Goal: Task Accomplishment & Management: Use online tool/utility

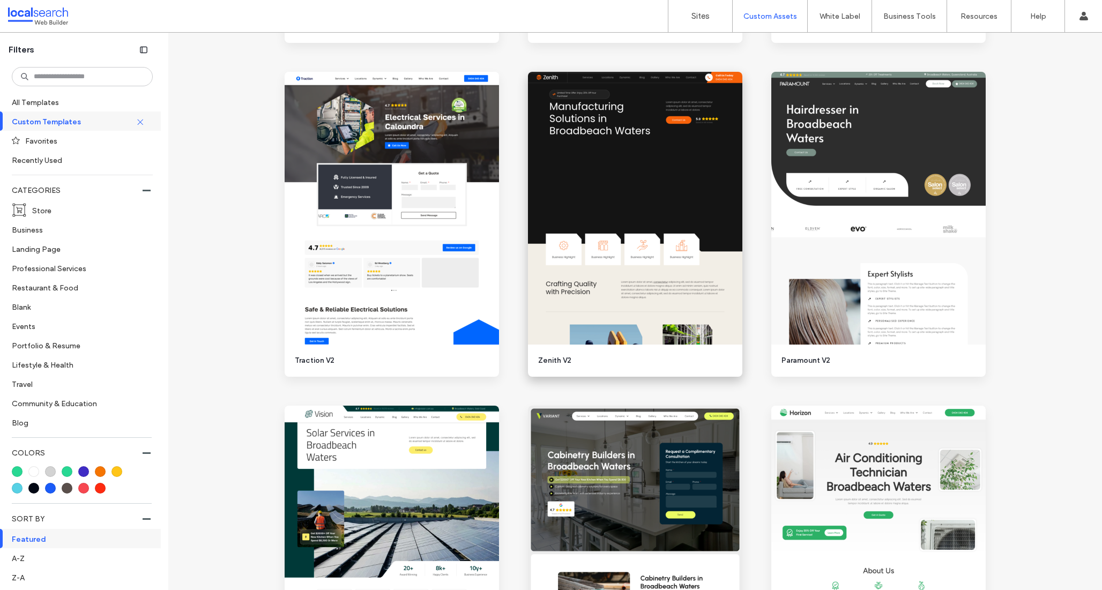
scroll to position [2113, 0]
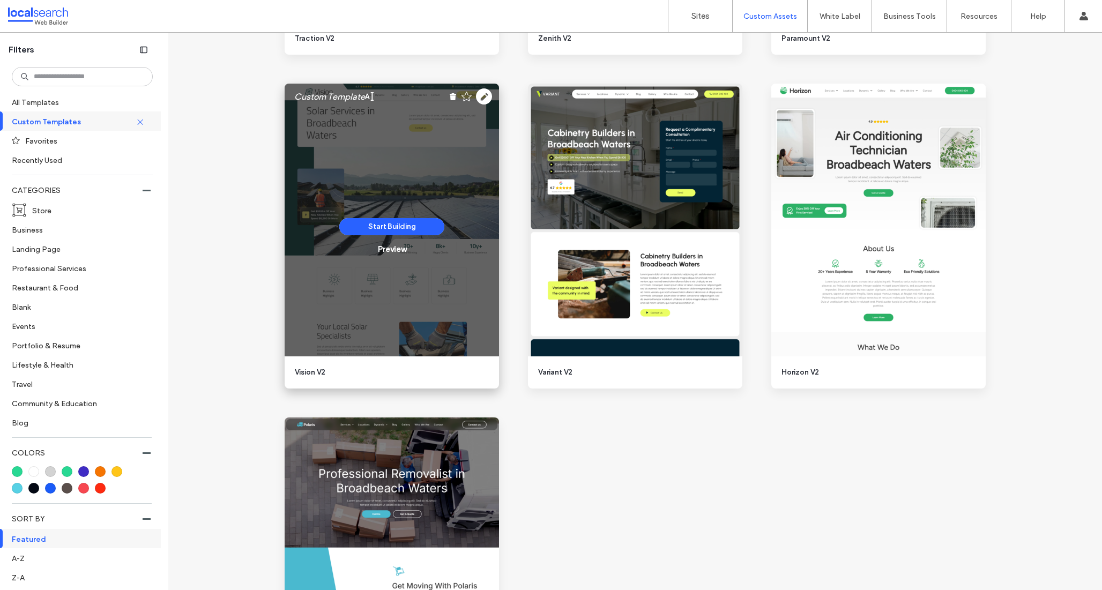
click at [488, 95] on div "Custom Template Start Building Preview" at bounding box center [392, 220] width 214 height 273
click at [482, 93] on icon at bounding box center [484, 96] width 16 height 16
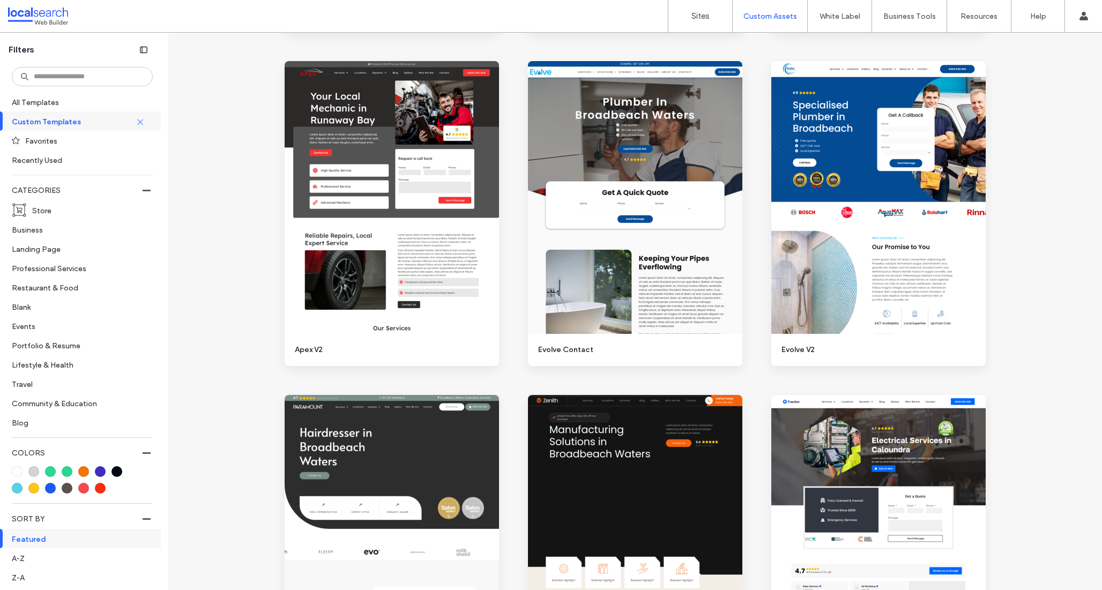
scroll to position [1468, 0]
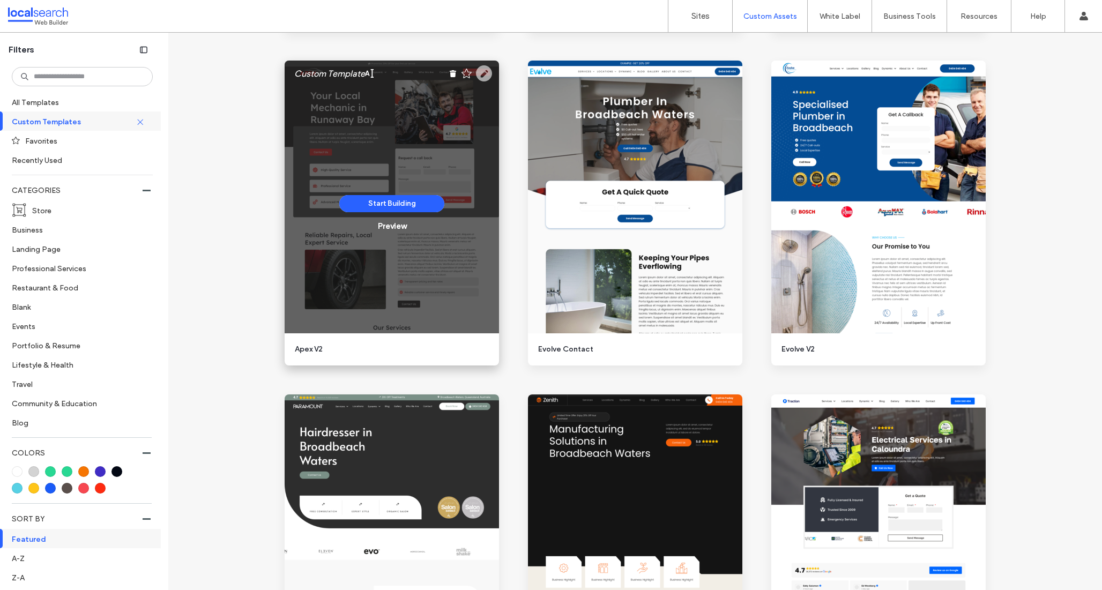
click at [482, 74] on use at bounding box center [484, 73] width 16 height 16
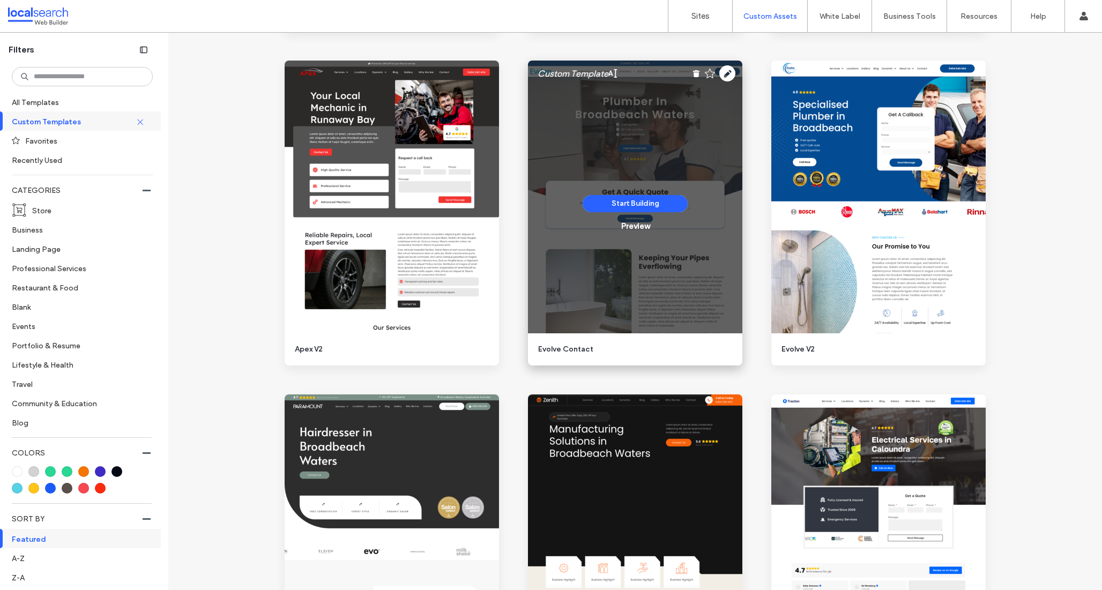
scroll to position [1806, 0]
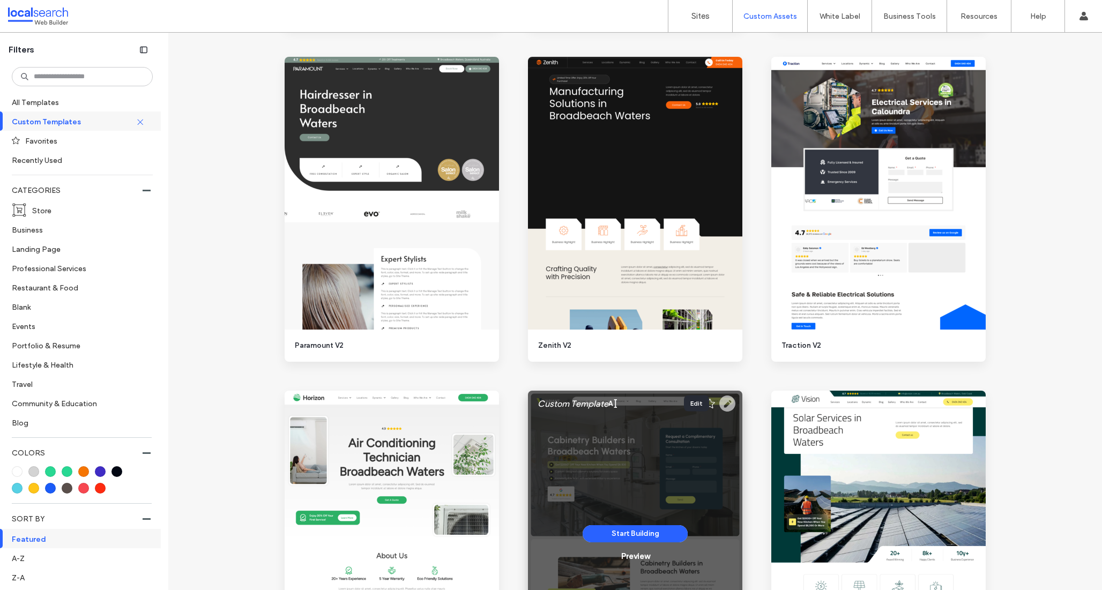
click at [725, 400] on icon at bounding box center [727, 403] width 16 height 16
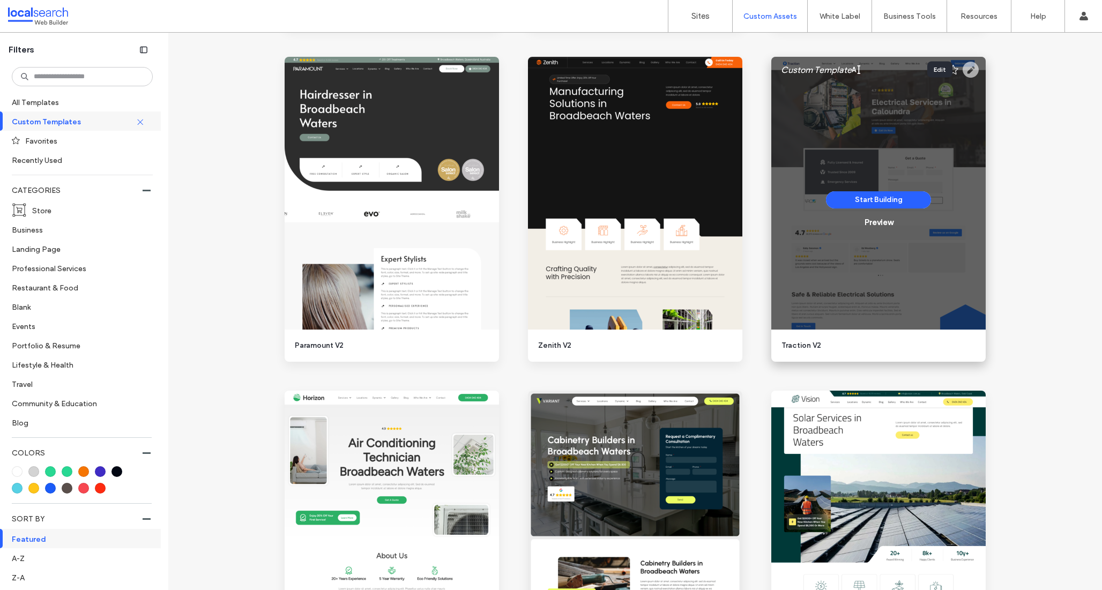
click at [968, 64] on use at bounding box center [970, 70] width 16 height 16
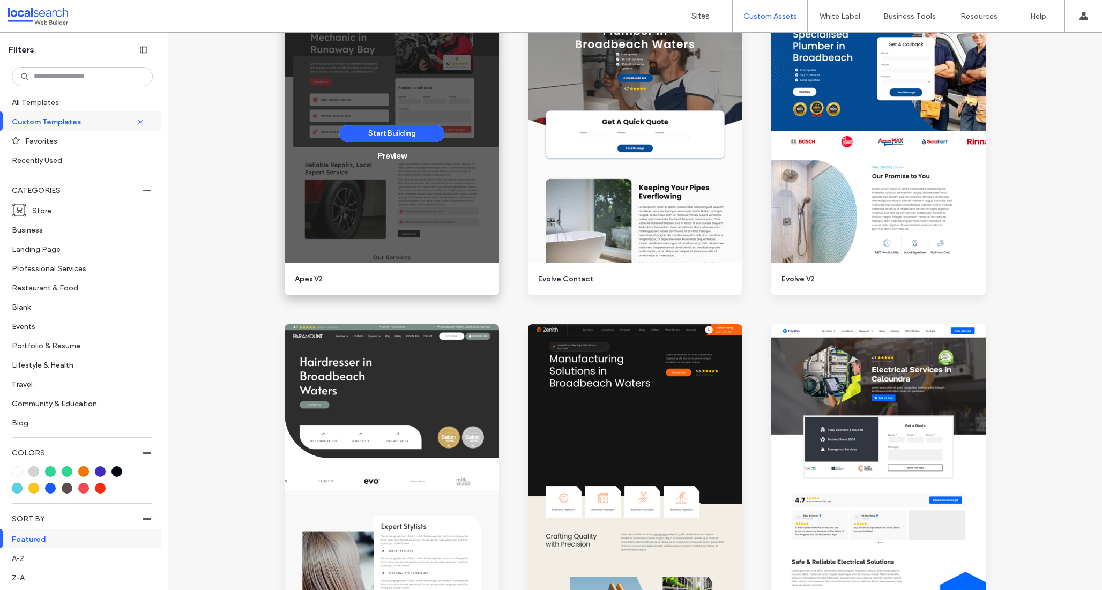
scroll to position [1381, 0]
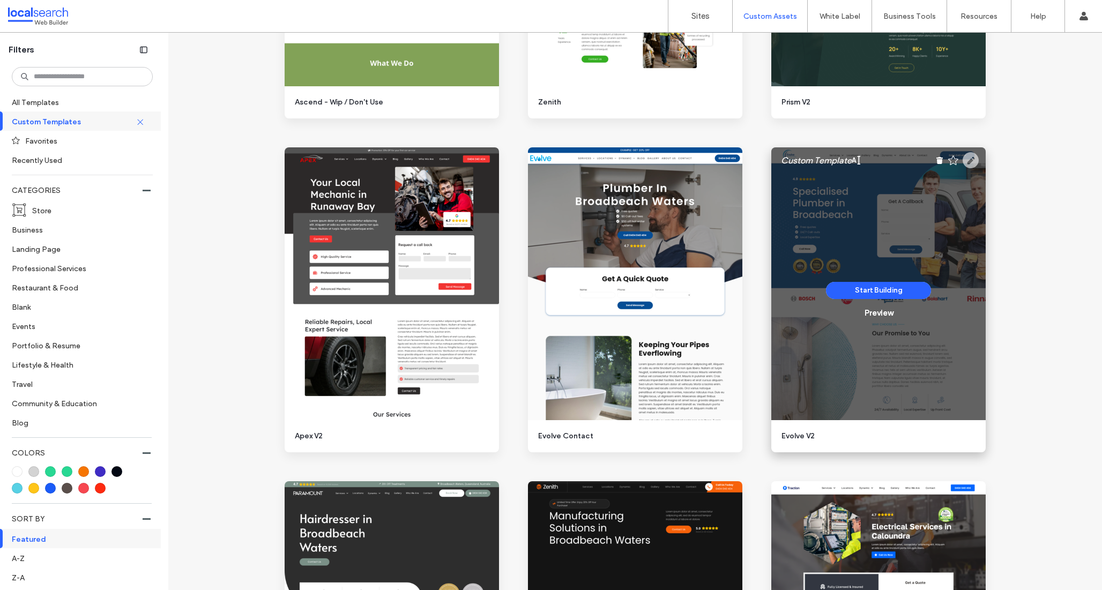
click at [963, 166] on use at bounding box center [970, 160] width 16 height 16
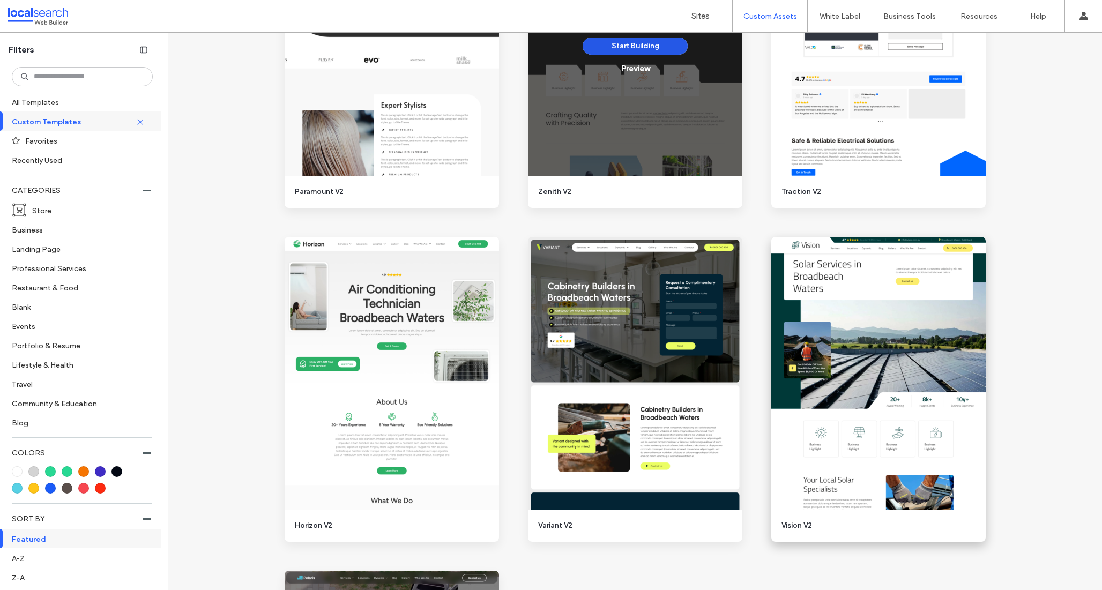
scroll to position [1783, 0]
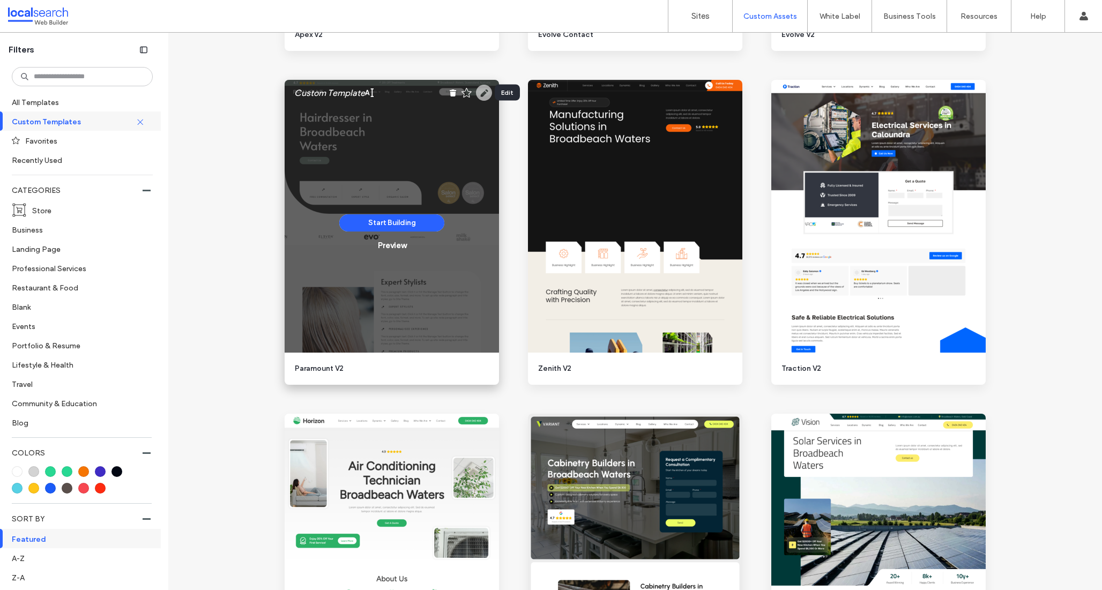
click at [481, 90] on use at bounding box center [484, 93] width 16 height 16
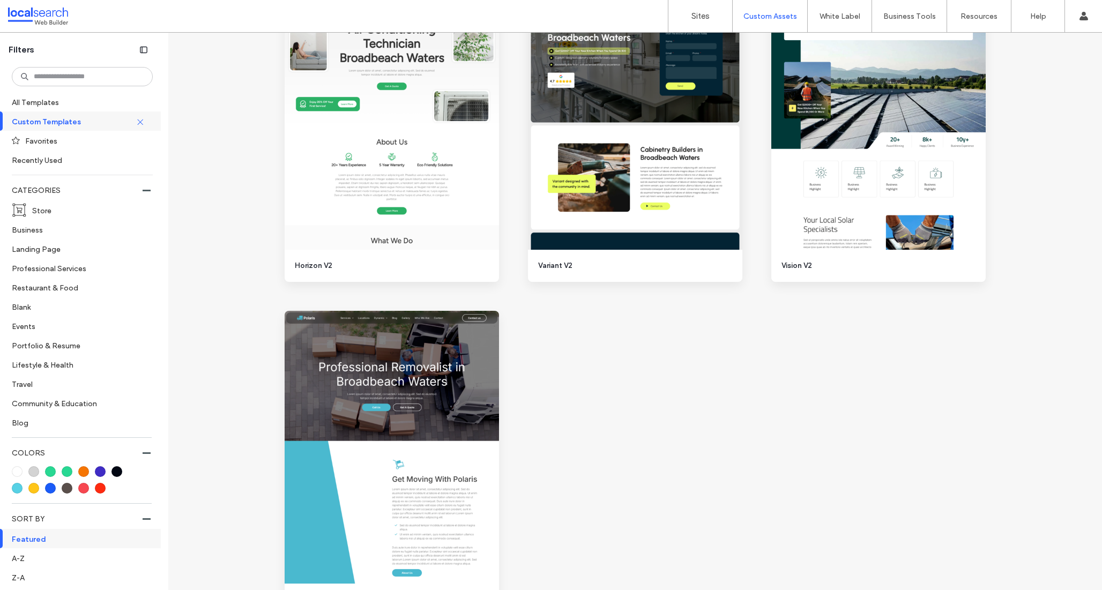
scroll to position [1965, 0]
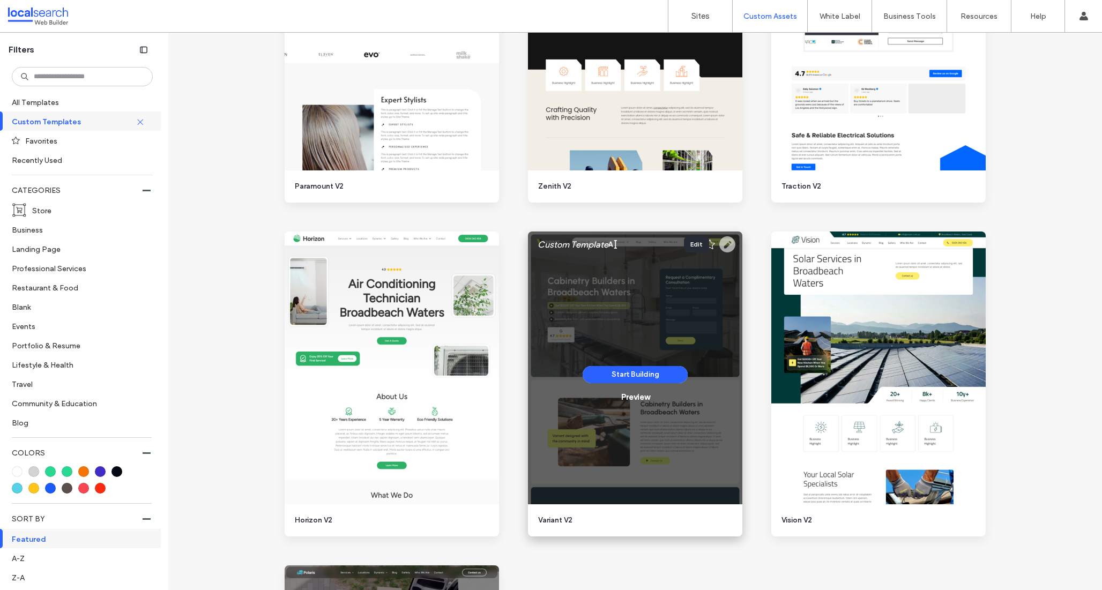
click at [727, 242] on icon at bounding box center [727, 244] width 16 height 16
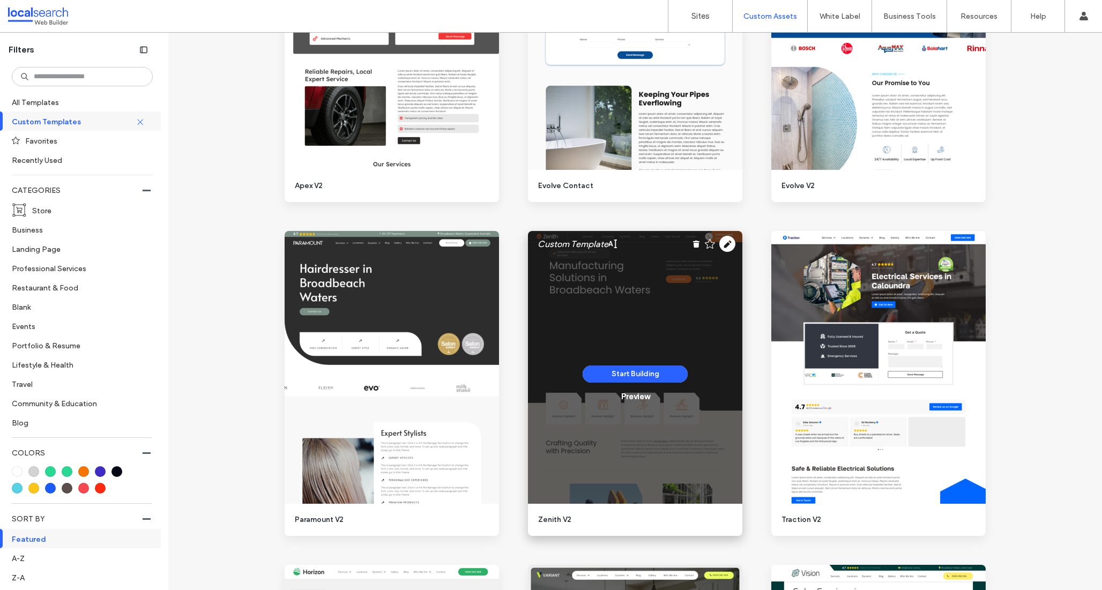
scroll to position [1629, 0]
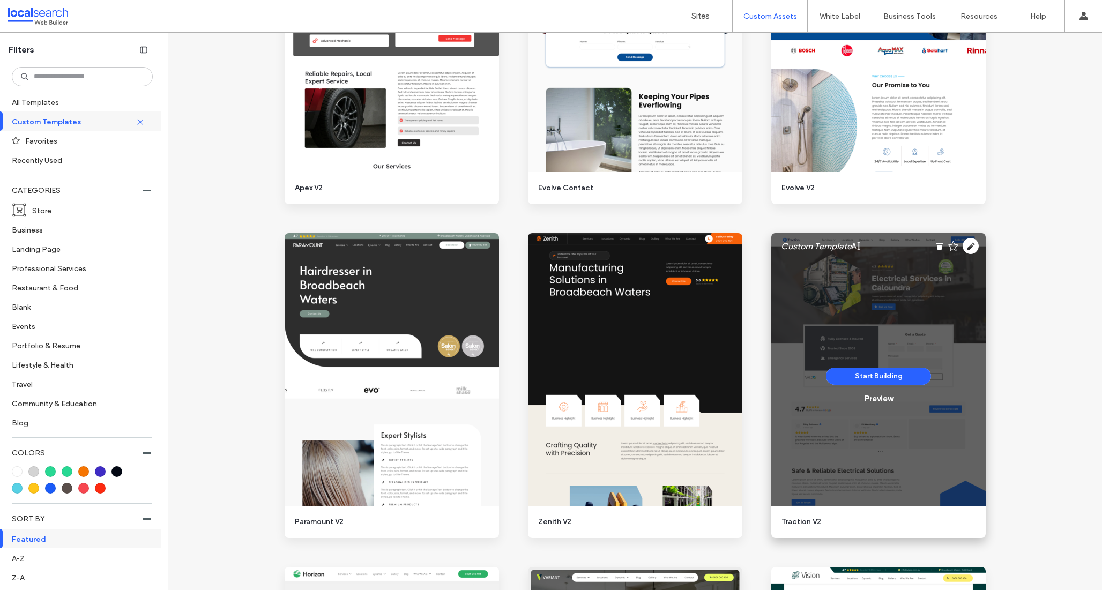
click at [968, 244] on div "Custom Template Start Building Preview" at bounding box center [878, 369] width 214 height 273
click at [963, 247] on use at bounding box center [970, 246] width 16 height 16
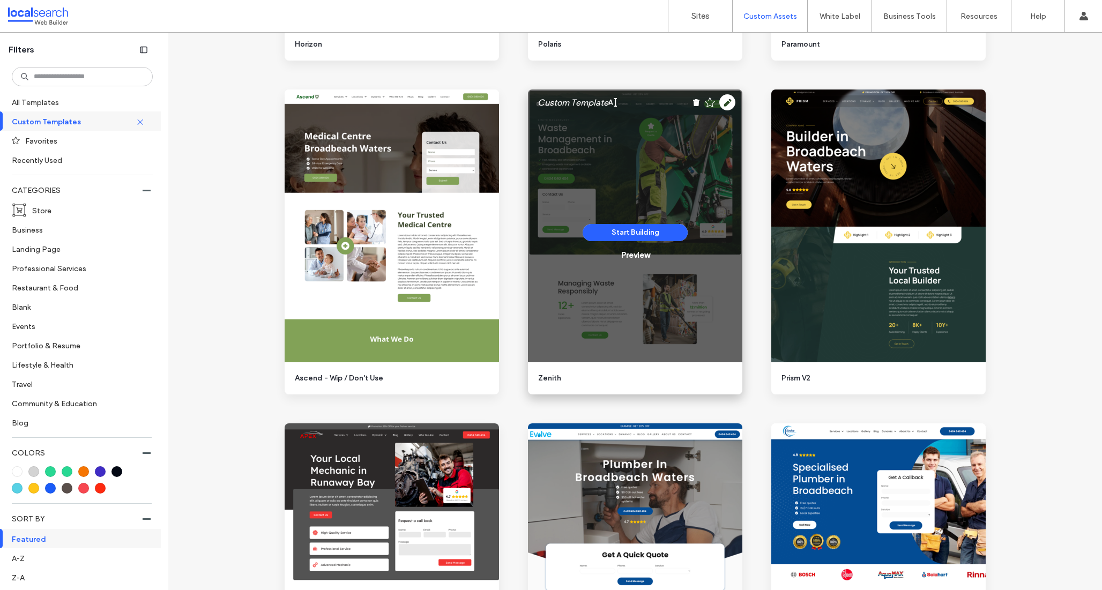
scroll to position [1321, 0]
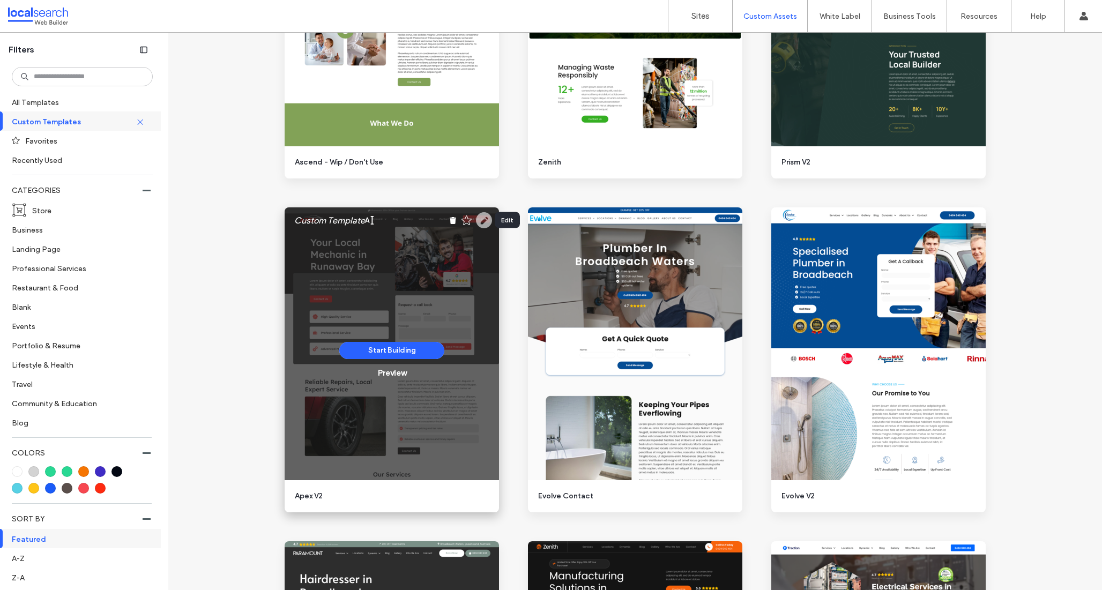
click at [477, 220] on use at bounding box center [484, 220] width 16 height 16
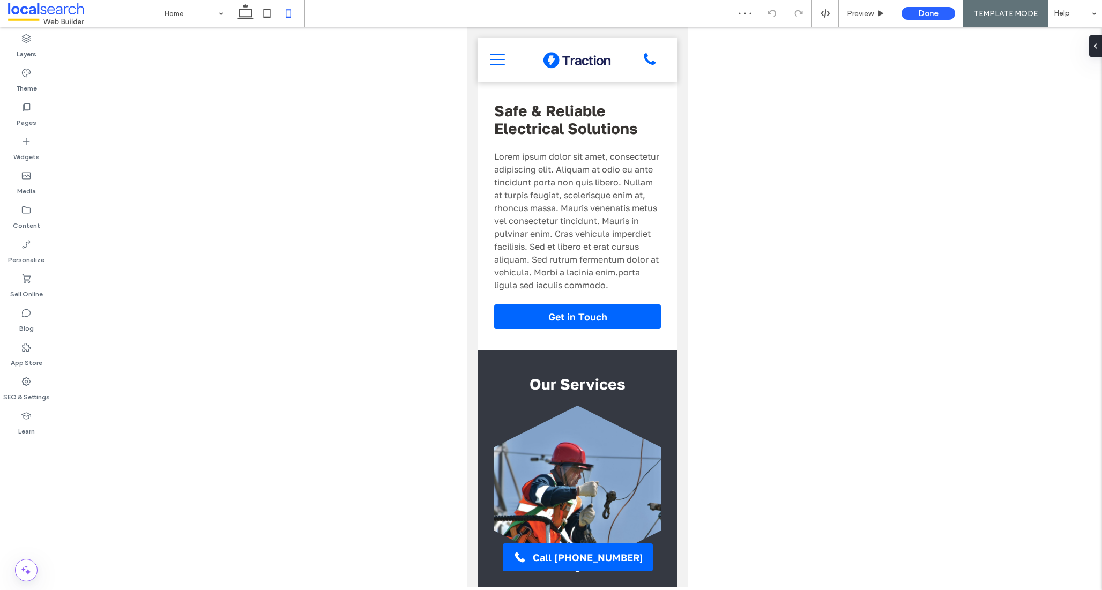
scroll to position [947, 0]
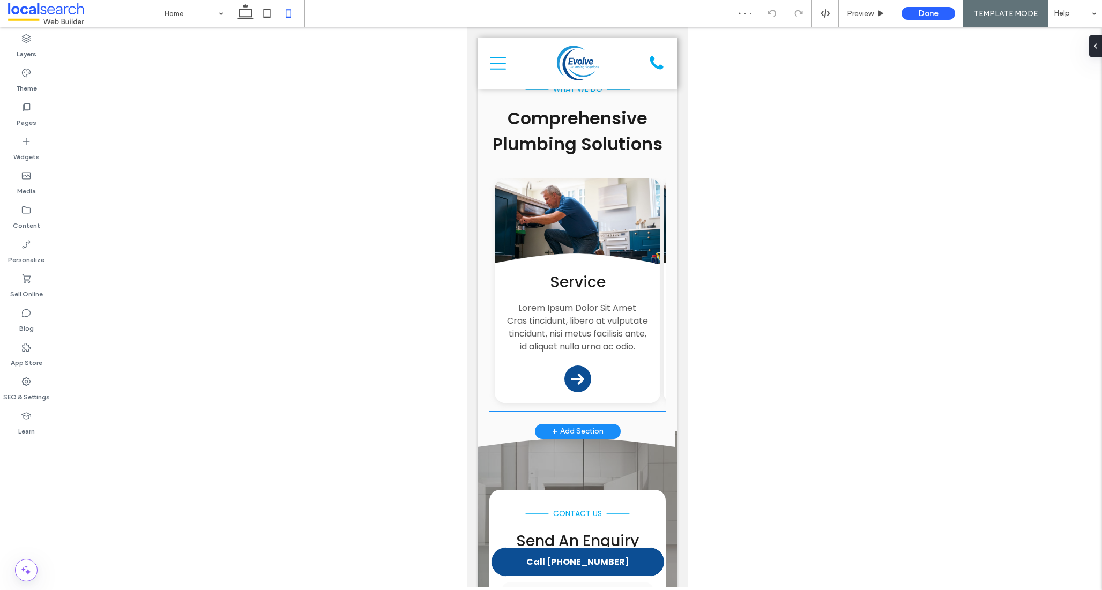
scroll to position [1475, 0]
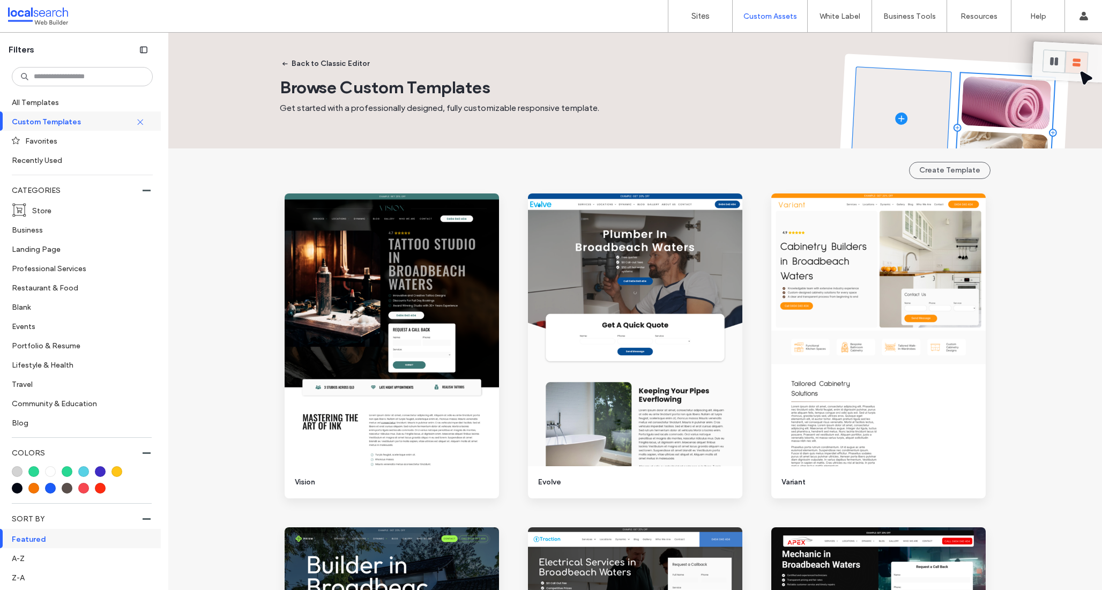
scroll to position [1745, 0]
